Goal: Find contact information: Find contact information

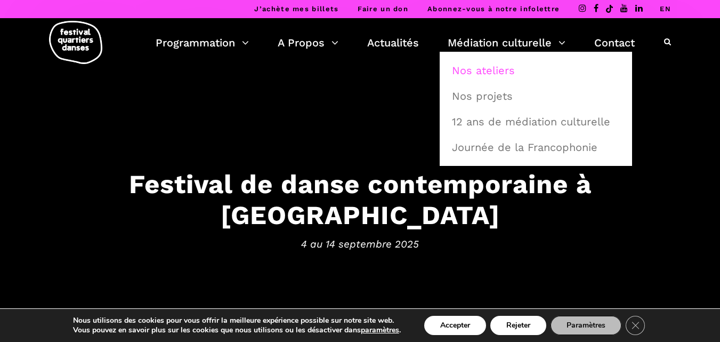
click at [486, 68] on link "Nos ateliers" at bounding box center [536, 70] width 181 height 25
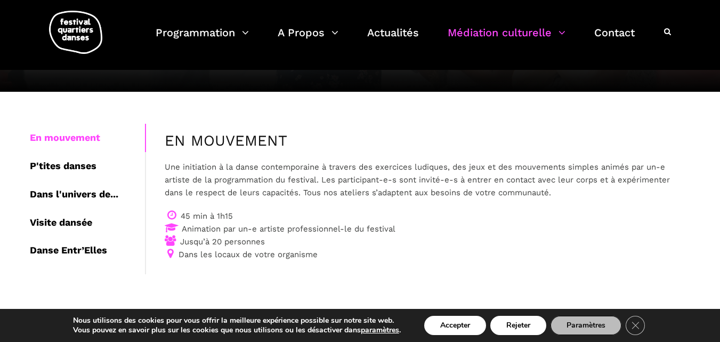
scroll to position [143, 0]
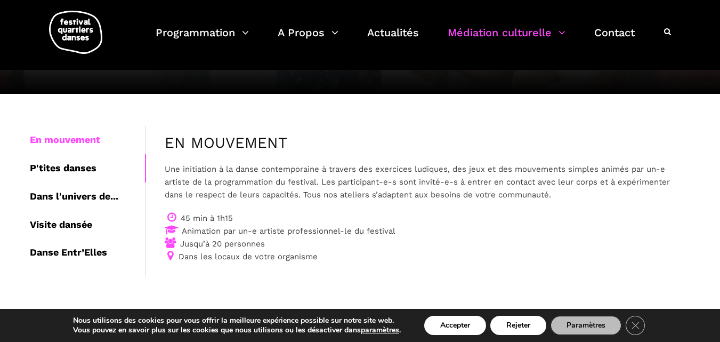
click at [75, 164] on div "P'tites danses" at bounding box center [87, 168] width 115 height 28
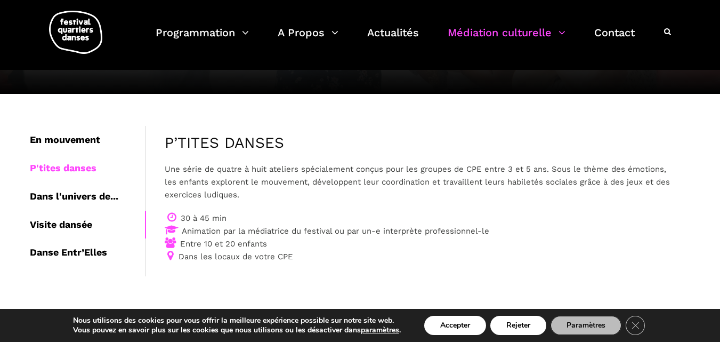
click at [50, 226] on div "Visite dansée" at bounding box center [87, 225] width 115 height 28
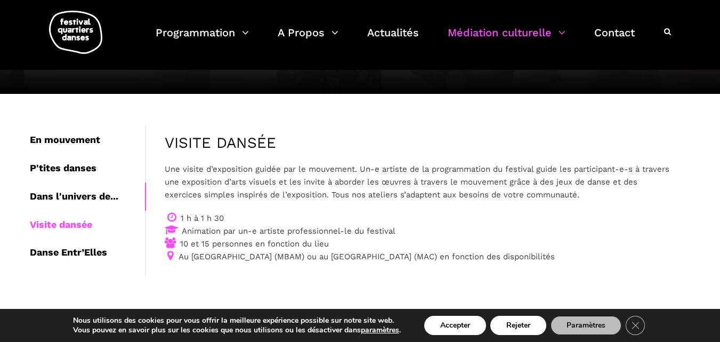
click at [71, 192] on div "Dans l'univers de..." at bounding box center [87, 196] width 115 height 28
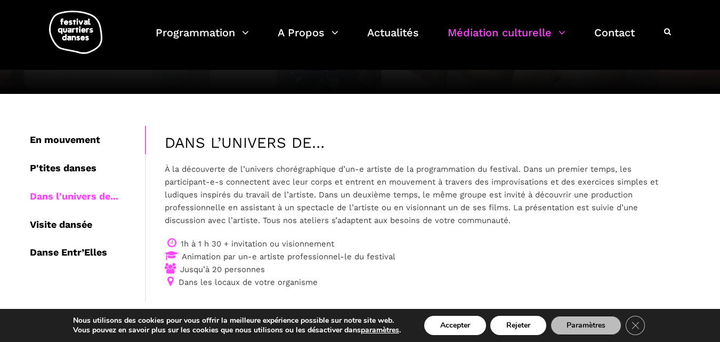
click at [75, 140] on div "En mouvement" at bounding box center [87, 140] width 115 height 28
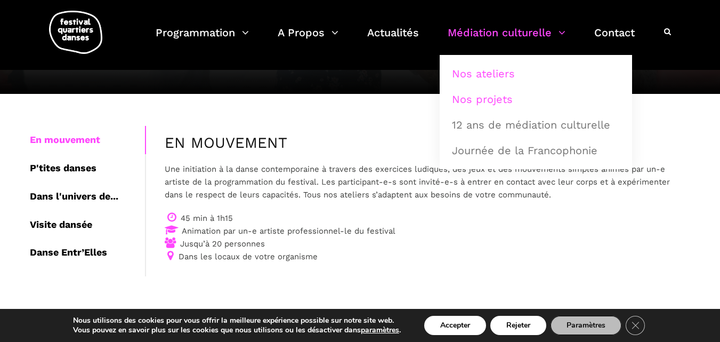
click at [470, 99] on link "Nos projets" at bounding box center [536, 99] width 181 height 25
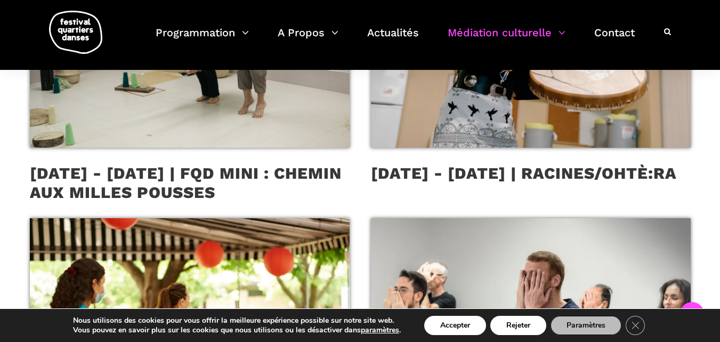
scroll to position [398, 0]
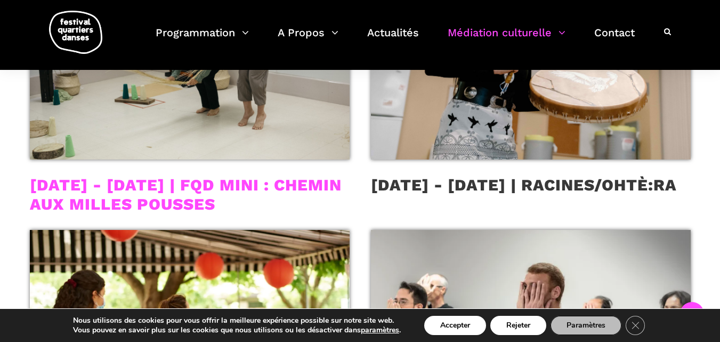
click at [274, 183] on link "2022 - 2024 | FQD MINI : Chemin aux Milles Pousses" at bounding box center [186, 194] width 312 height 38
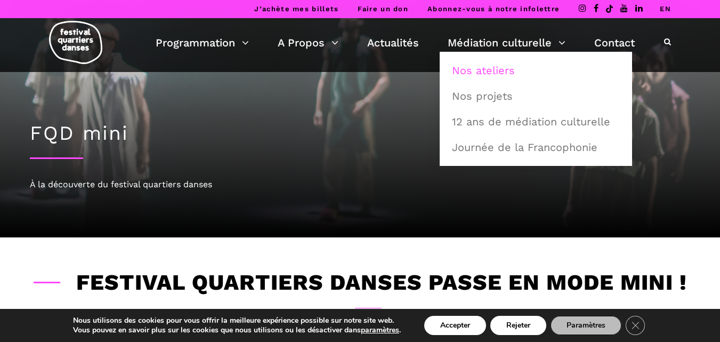
click at [463, 70] on link "Nos ateliers" at bounding box center [536, 70] width 181 height 25
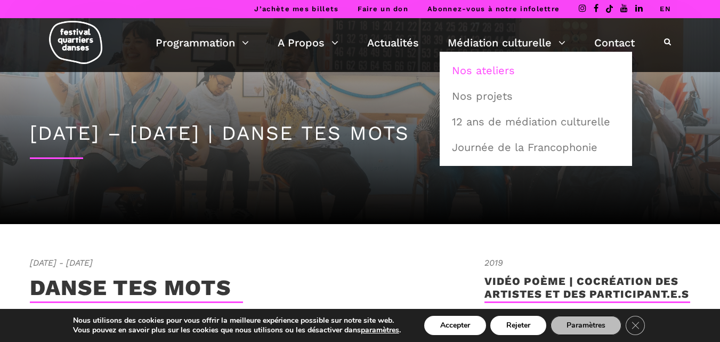
click at [461, 68] on link "Nos ateliers" at bounding box center [536, 70] width 181 height 25
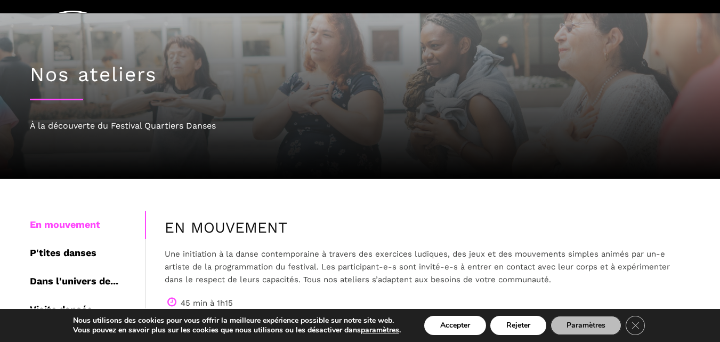
scroll to position [150, 0]
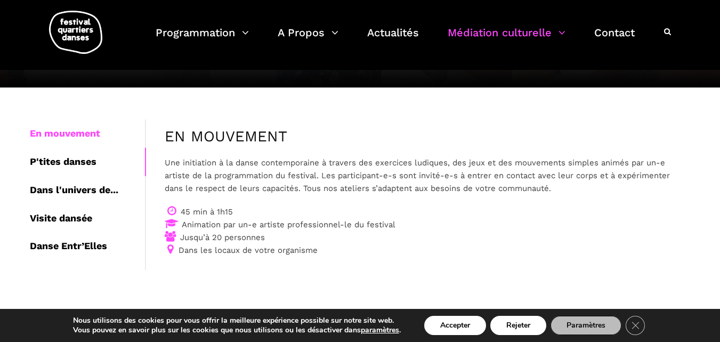
click at [70, 163] on div "P'tites danses" at bounding box center [87, 162] width 115 height 28
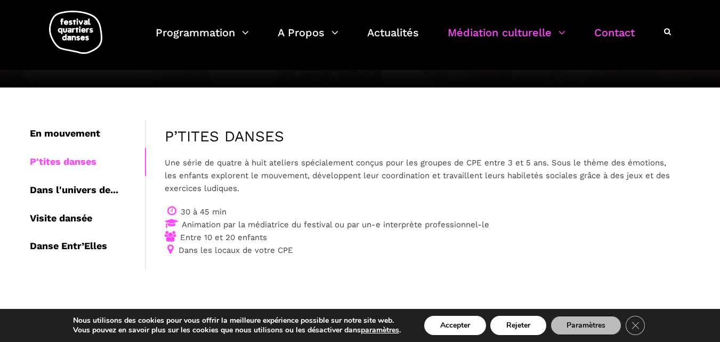
click at [616, 30] on link "Contact" at bounding box center [614, 38] width 41 height 31
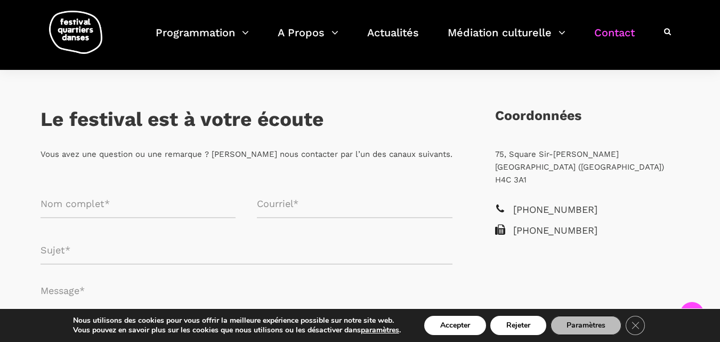
scroll to position [179, 0]
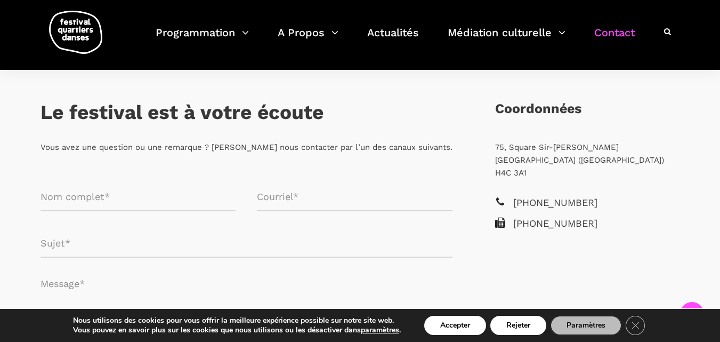
click at [174, 203] on input "Formulaire de contact" at bounding box center [139, 197] width 196 height 28
